Goal: Transaction & Acquisition: Purchase product/service

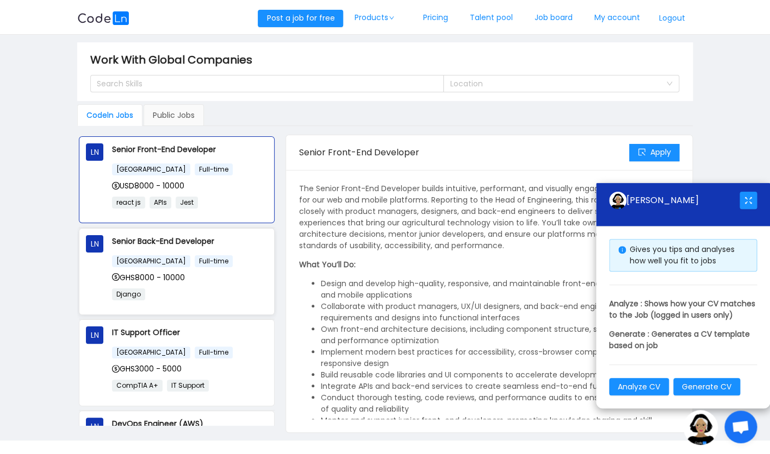
click at [226, 278] on div "GHS8000 - 10000" at bounding box center [189, 278] width 155 height 12
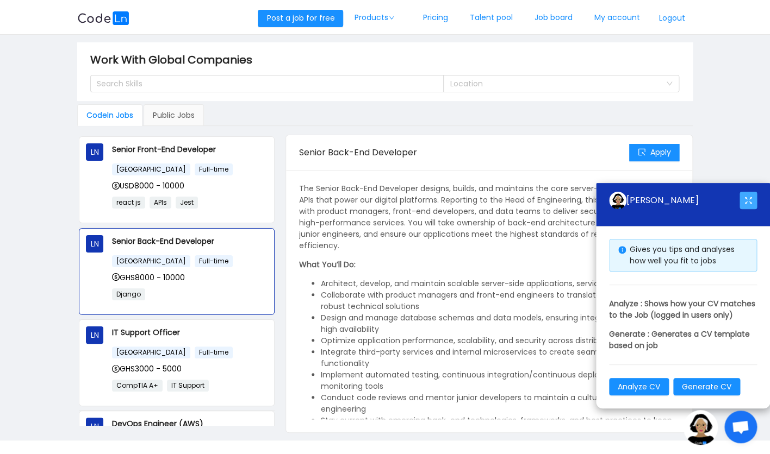
click at [746, 192] on button "button" at bounding box center [747, 200] width 17 height 17
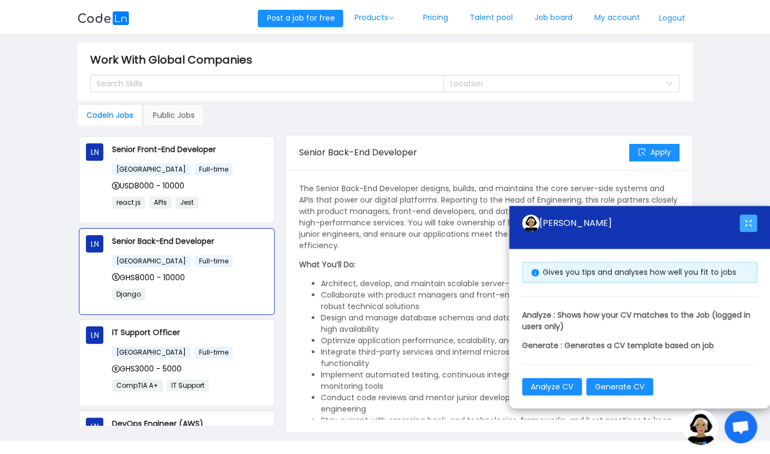
click at [747, 225] on button "button" at bounding box center [747, 223] width 17 height 17
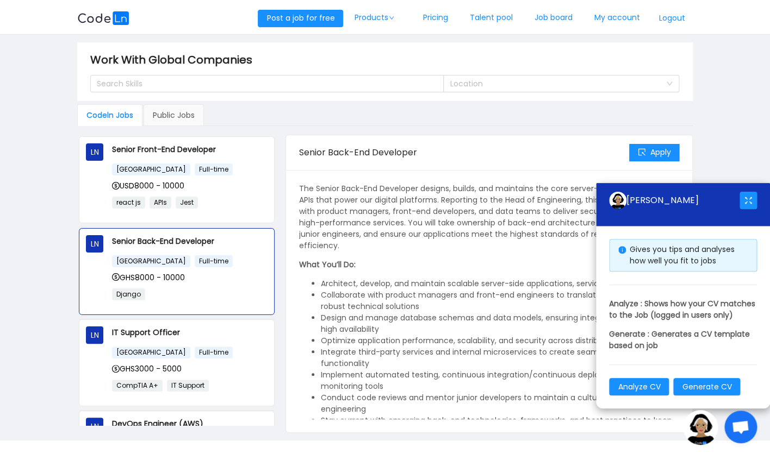
click at [750, 423] on span "Open chat" at bounding box center [740, 427] width 33 height 33
click at [696, 435] on img at bounding box center [700, 427] width 35 height 35
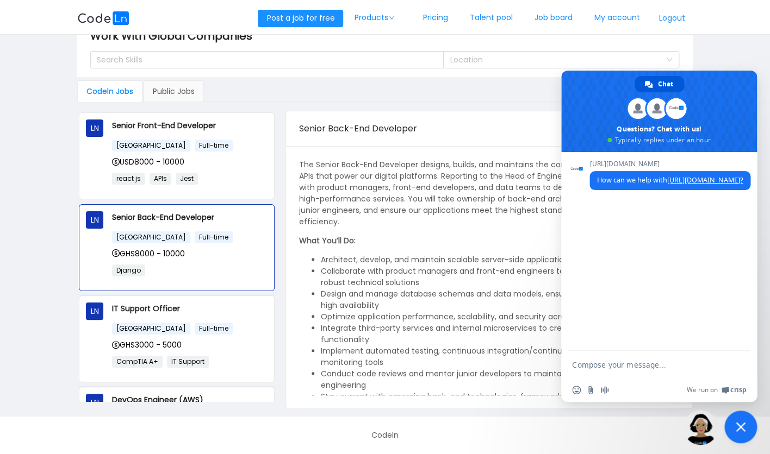
click at [741, 420] on span "Close chat" at bounding box center [740, 427] width 33 height 33
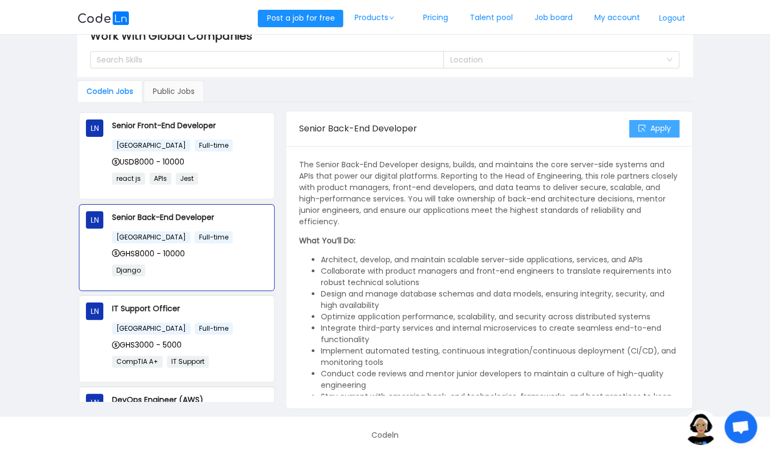
click at [666, 131] on button "Apply" at bounding box center [654, 128] width 50 height 17
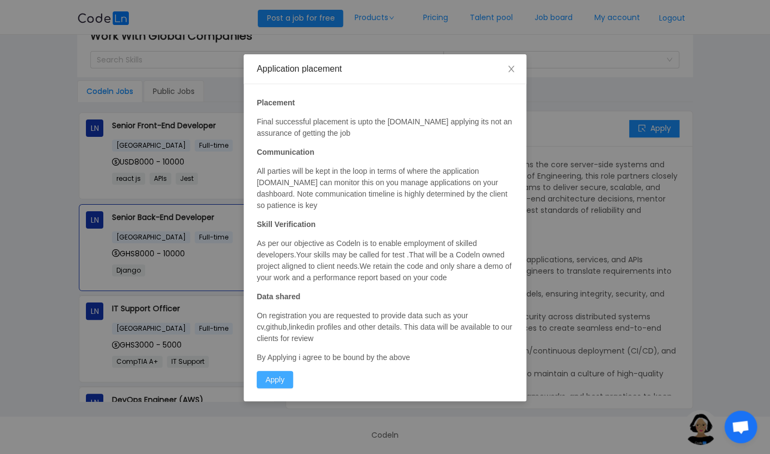
click at [277, 381] on button "Apply" at bounding box center [275, 379] width 36 height 17
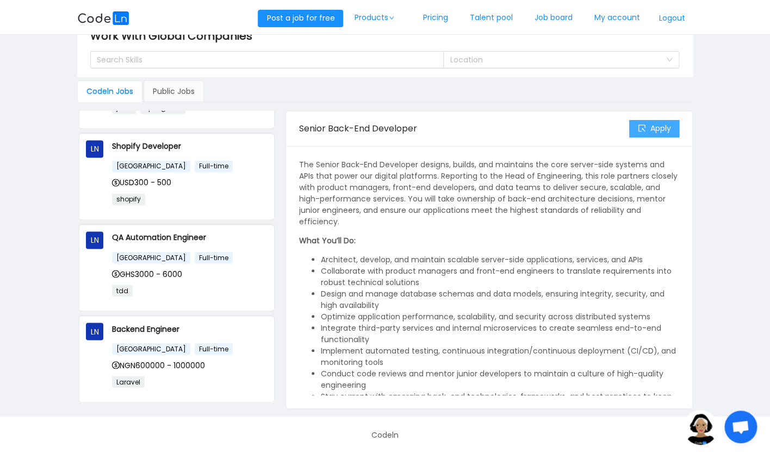
scroll to position [703, 0]
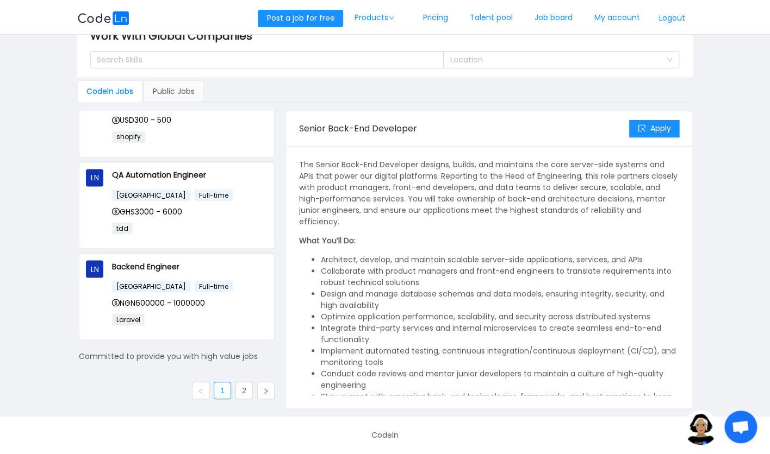
click at [654, 141] on div "Apply" at bounding box center [654, 128] width 50 height 35
click at [656, 131] on button "Apply" at bounding box center [654, 128] width 50 height 17
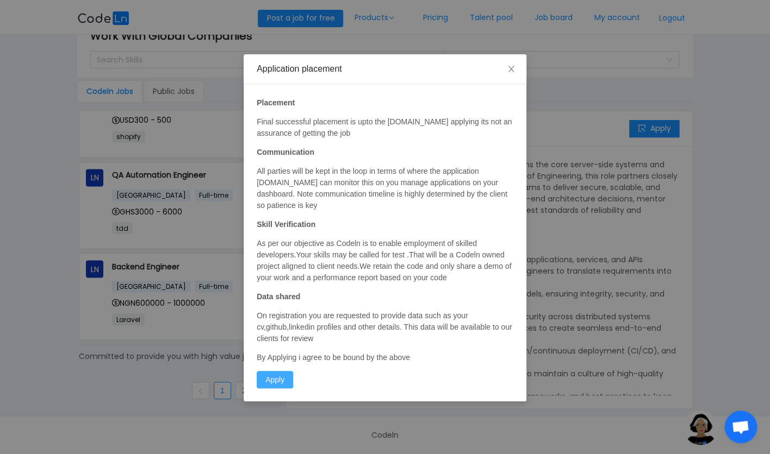
click at [279, 375] on button "Apply" at bounding box center [275, 379] width 36 height 17
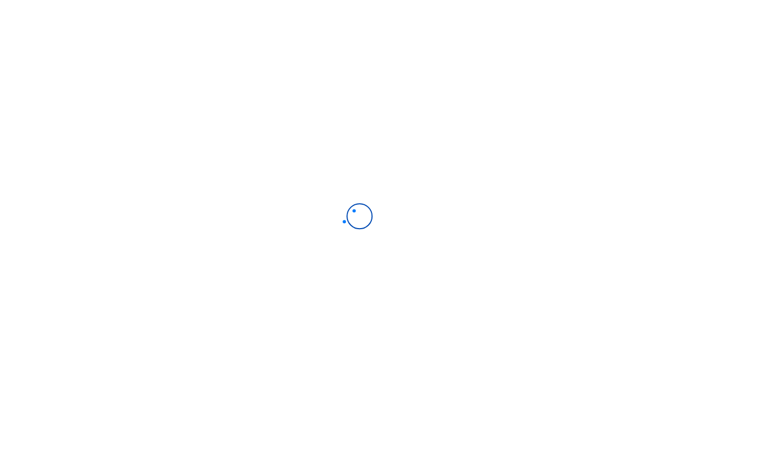
scroll to position [703, 0]
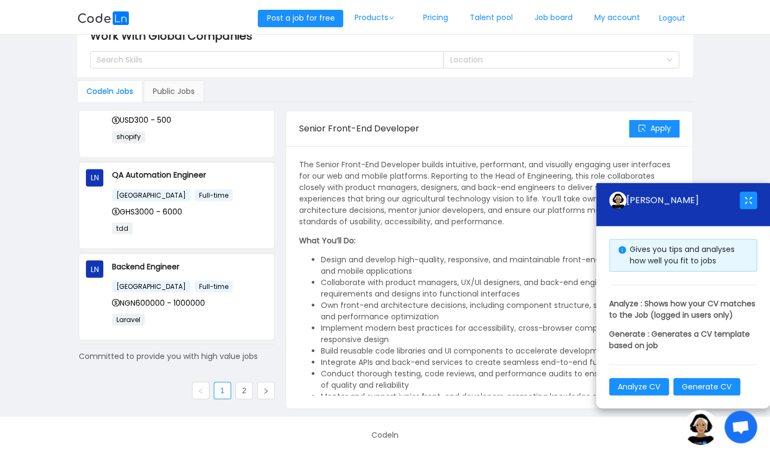
click at [659, 138] on div "Apply" at bounding box center [654, 128] width 50 height 35
click at [667, 126] on button "Apply" at bounding box center [654, 128] width 50 height 17
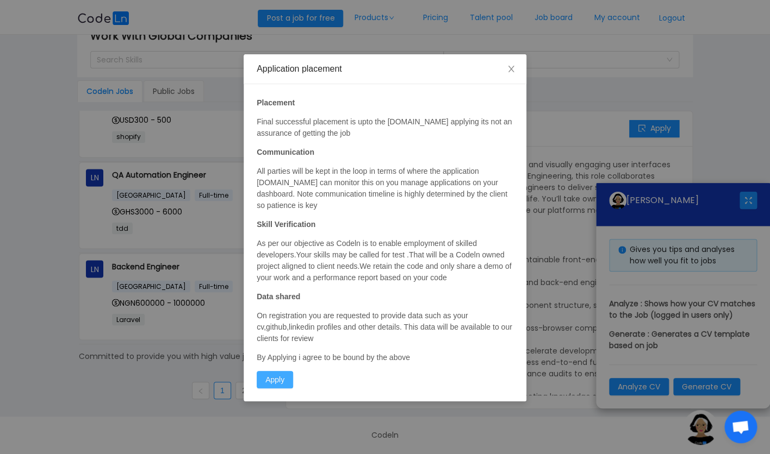
click at [276, 378] on button "Apply" at bounding box center [275, 379] width 36 height 17
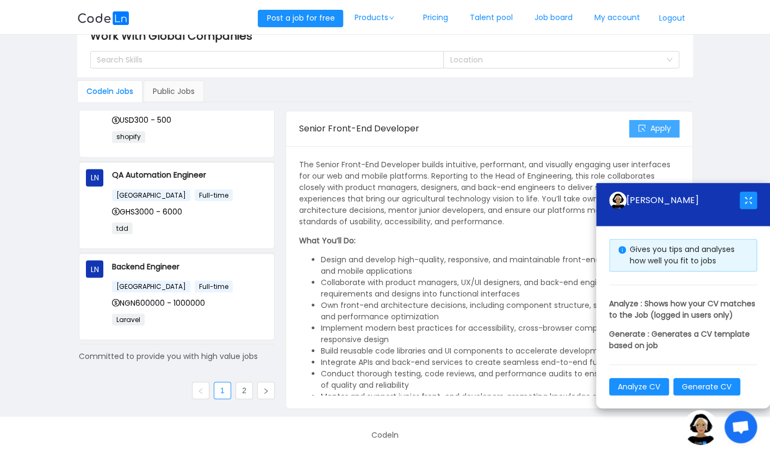
click at [645, 134] on button "Apply" at bounding box center [654, 128] width 50 height 17
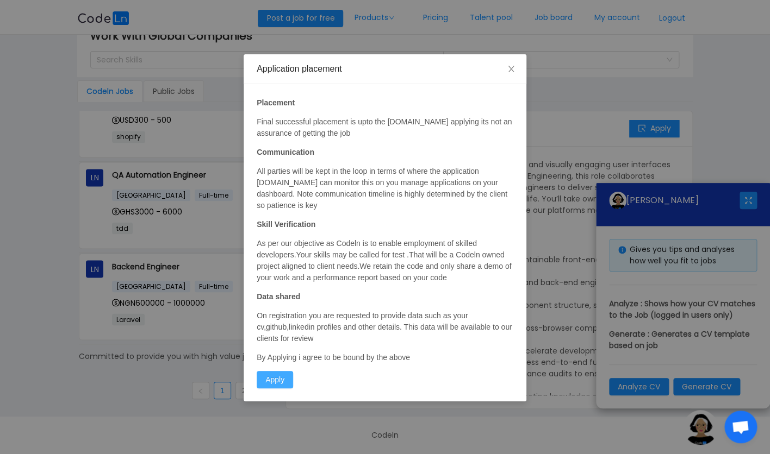
click at [277, 383] on button "Apply" at bounding box center [275, 379] width 36 height 17
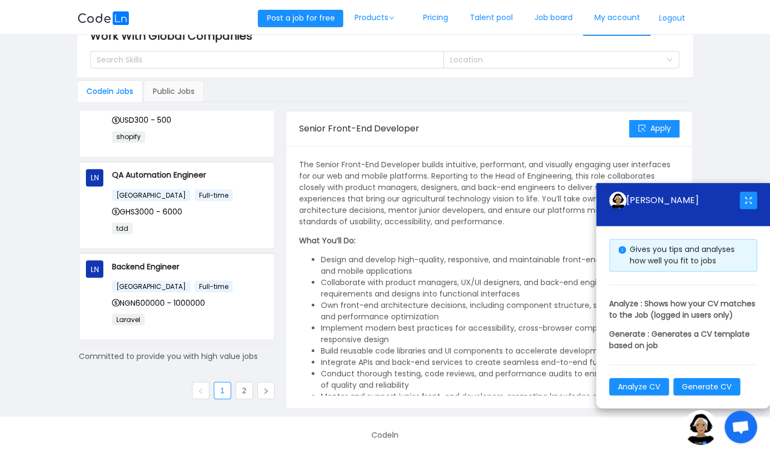
click at [633, 22] on link "My account" at bounding box center [616, 18] width 67 height 36
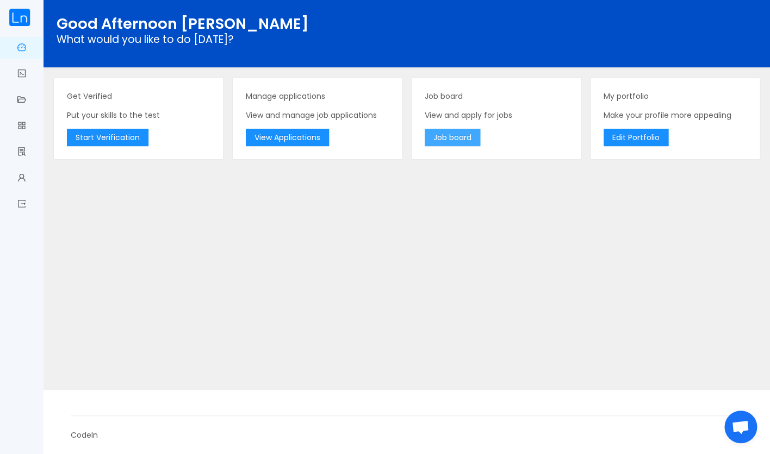
click at [477, 137] on button "Job board" at bounding box center [452, 137] width 55 height 17
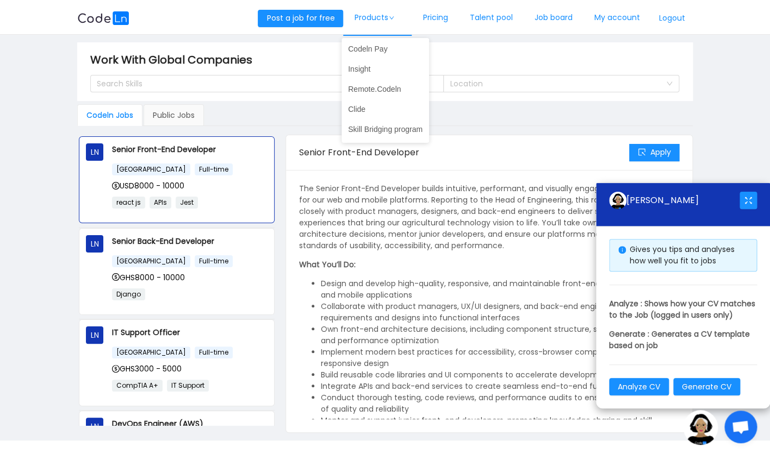
click at [386, 23] on link "Products" at bounding box center [377, 18] width 68 height 36
click at [380, 116] on link "Clide" at bounding box center [385, 109] width 88 height 17
click at [383, 66] on link "Insight" at bounding box center [385, 68] width 88 height 17
click at [394, 15] on icon "icon: down" at bounding box center [391, 17] width 5 height 5
click at [388, 135] on link "Skill Bridging program" at bounding box center [385, 129] width 88 height 17
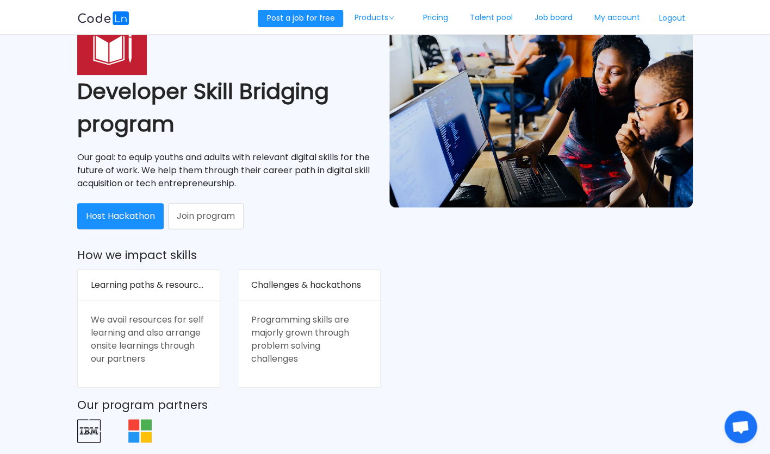
scroll to position [76, 0]
